Goal: Task Accomplishment & Management: Manage account settings

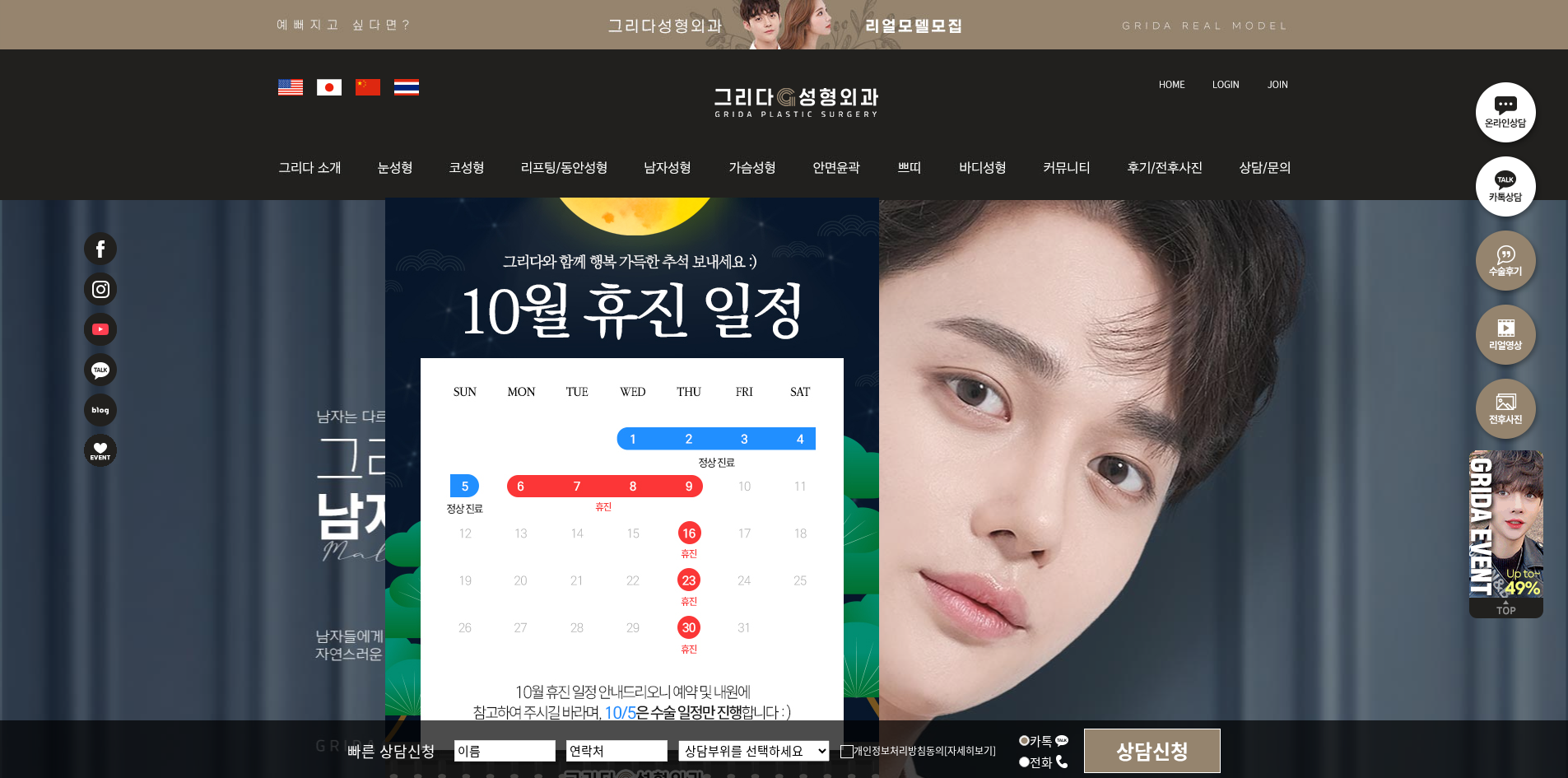
click at [1219, 87] on img at bounding box center [1226, 84] width 27 height 9
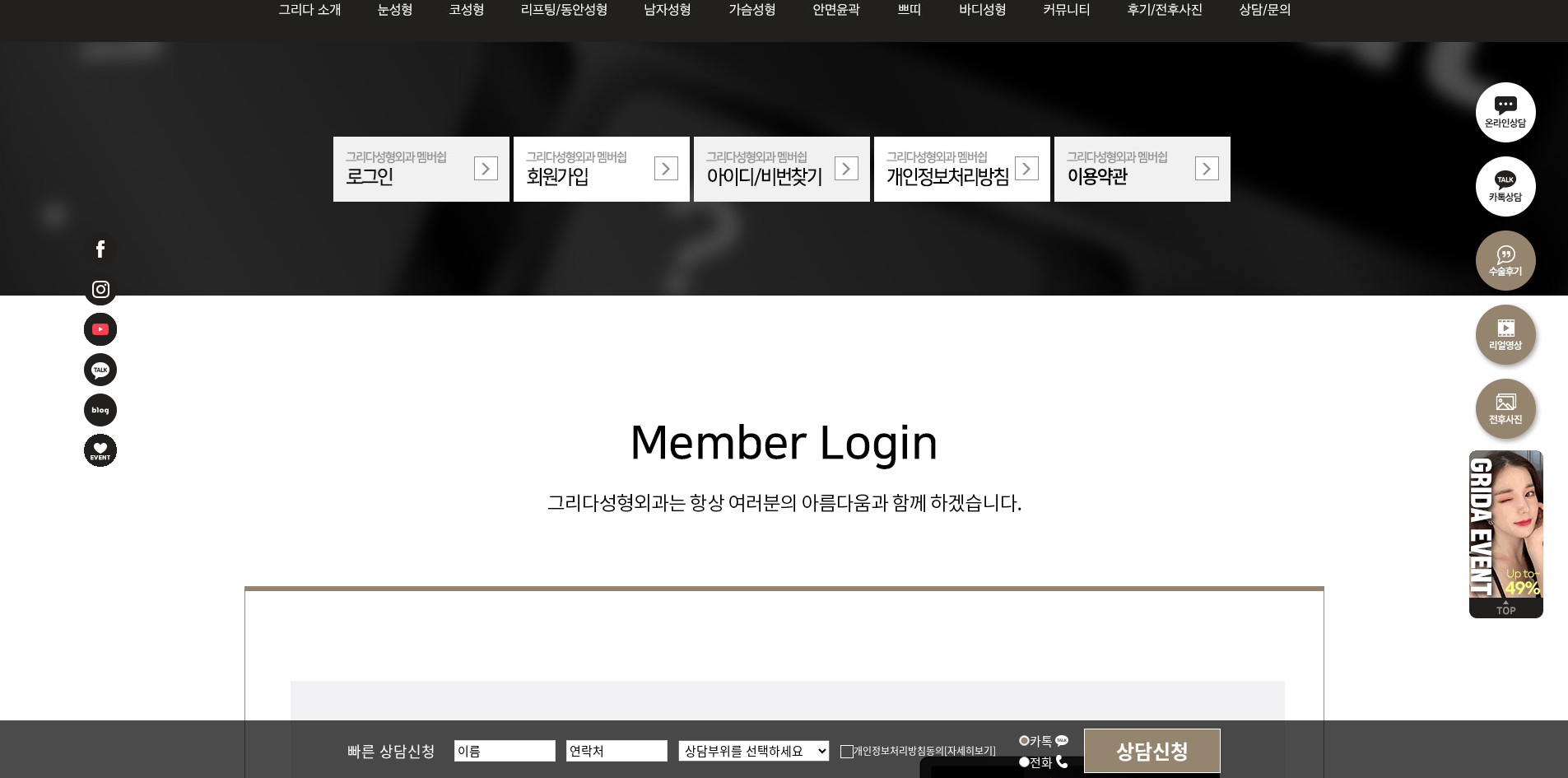
scroll to position [329, 0]
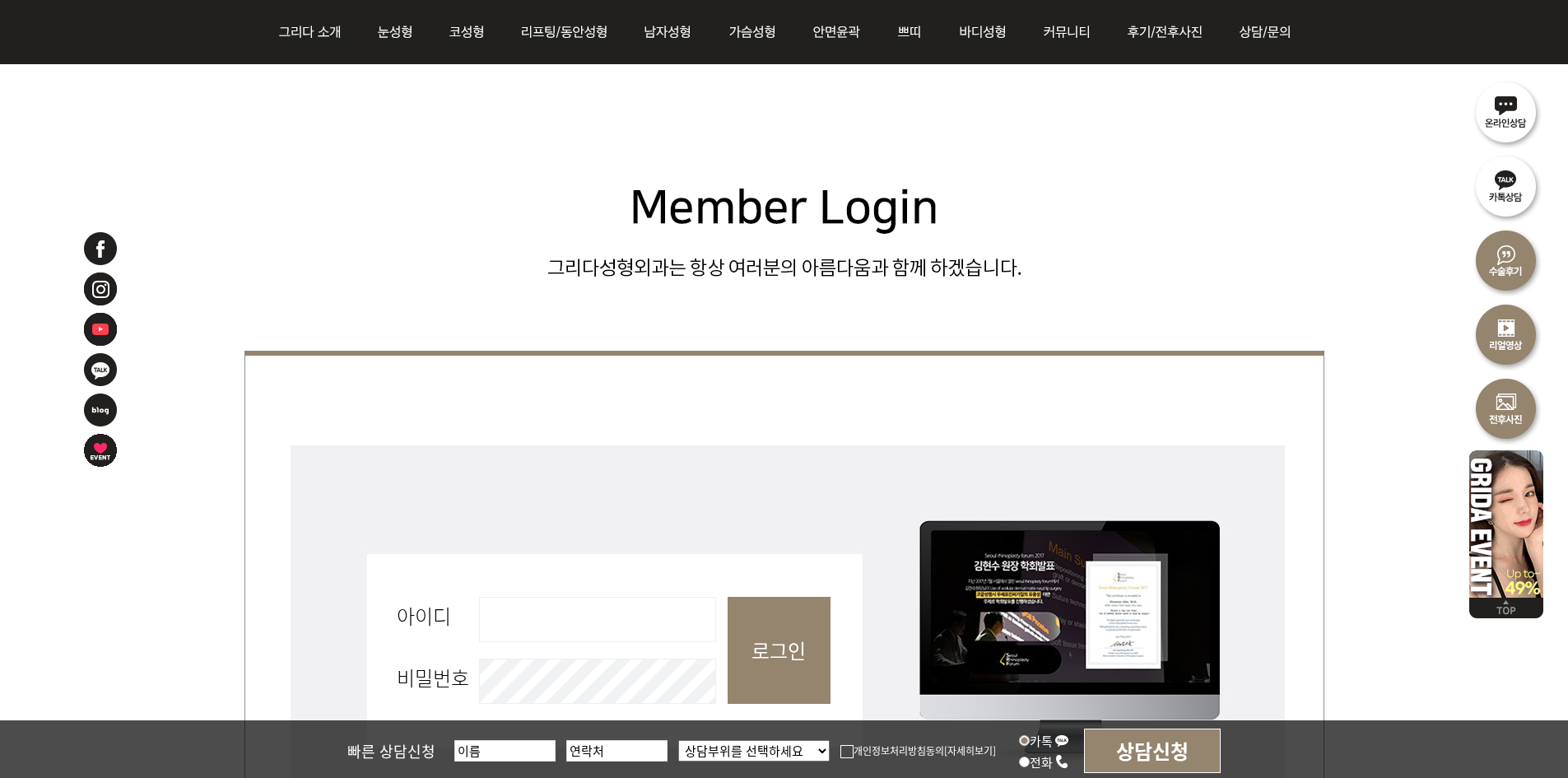
click at [539, 607] on input "아이디 필수" at bounding box center [598, 619] width 237 height 45
type input "admin"
click at [794, 638] on input "로그인" at bounding box center [779, 650] width 103 height 107
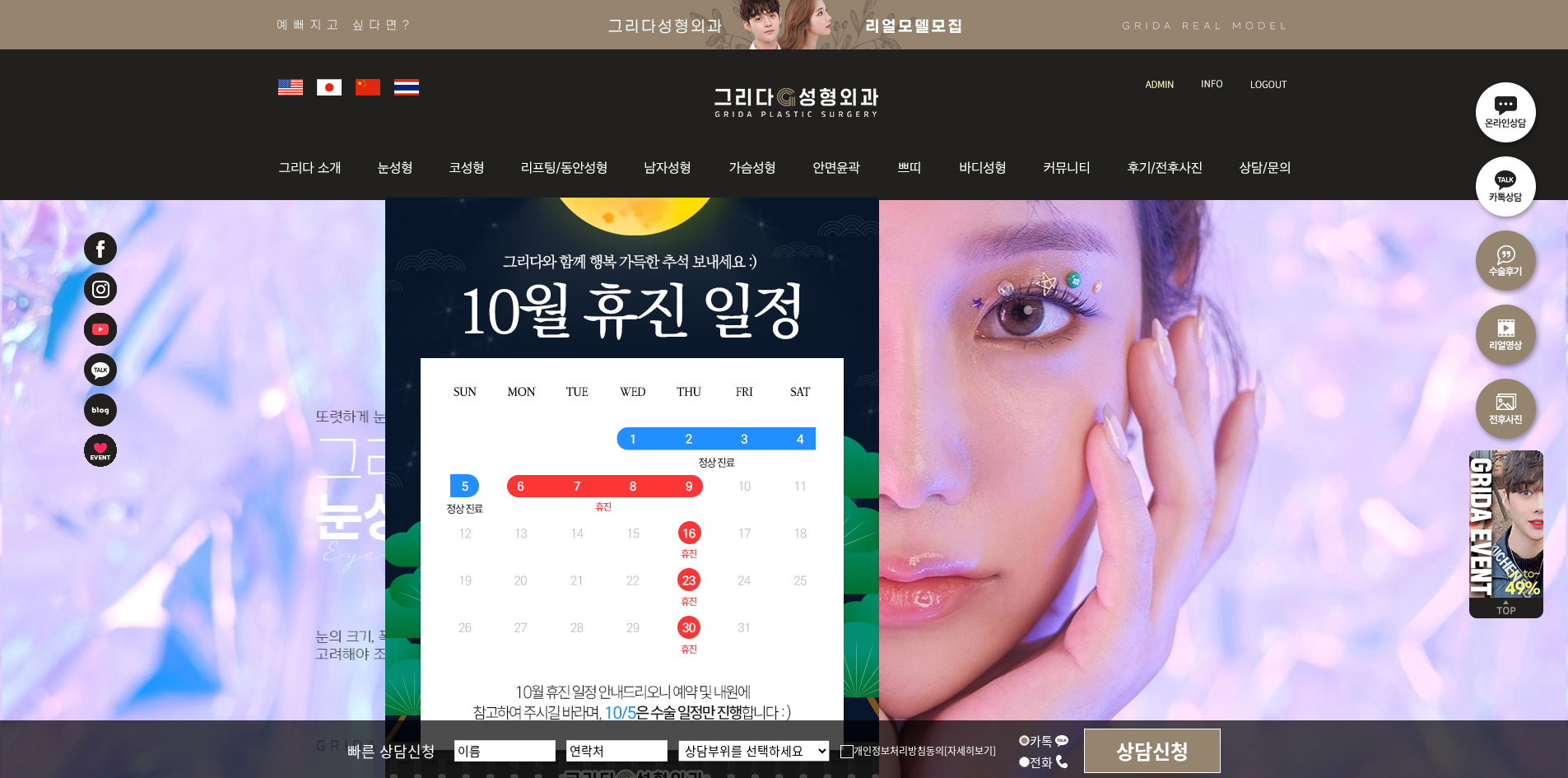
click at [1163, 84] on img at bounding box center [1160, 84] width 28 height 9
